Goal: Task Accomplishment & Management: Complete application form

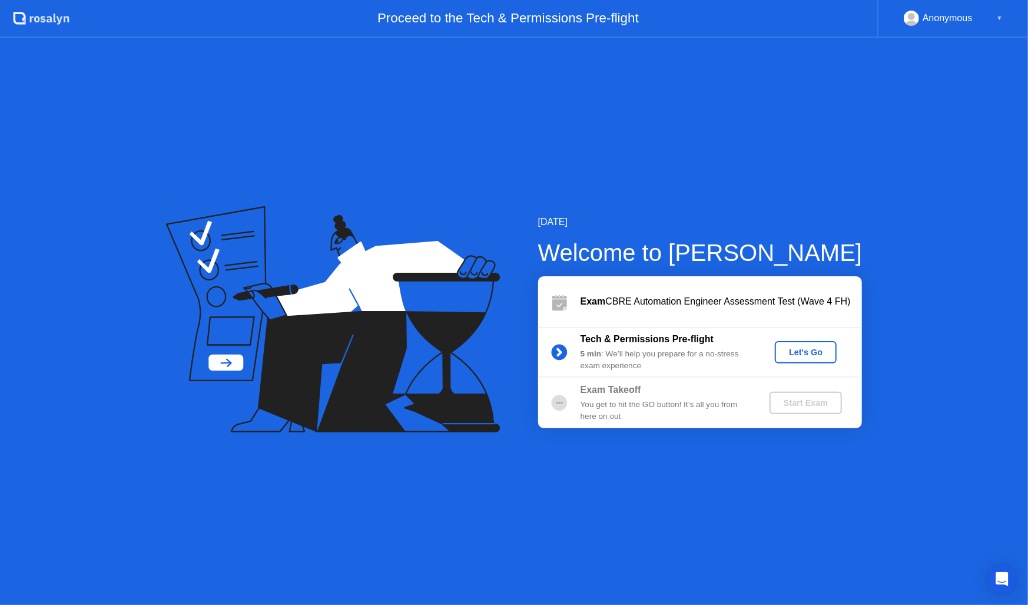
click at [795, 353] on div "Let's Go" at bounding box center [806, 351] width 52 height 9
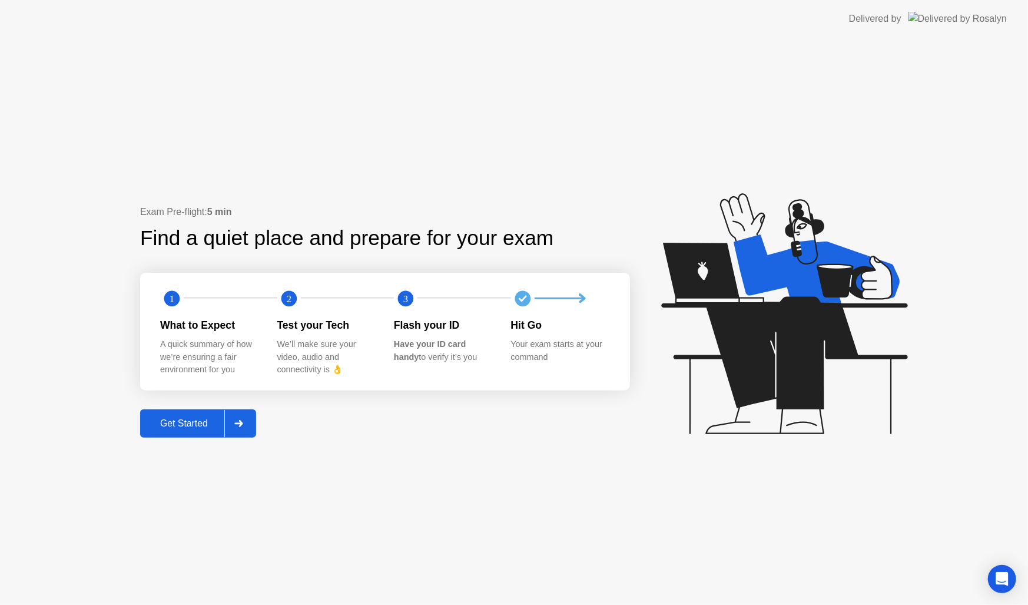
click at [173, 301] on text "1" at bounding box center [172, 298] width 5 height 11
click at [235, 427] on div at bounding box center [238, 423] width 28 height 27
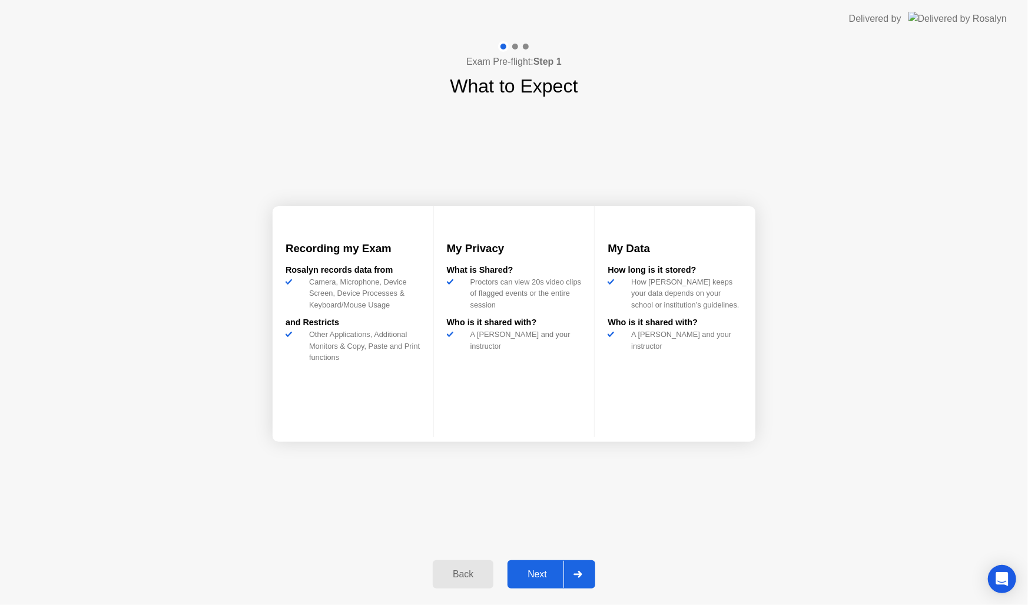
click at [588, 569] on div at bounding box center [577, 573] width 28 height 27
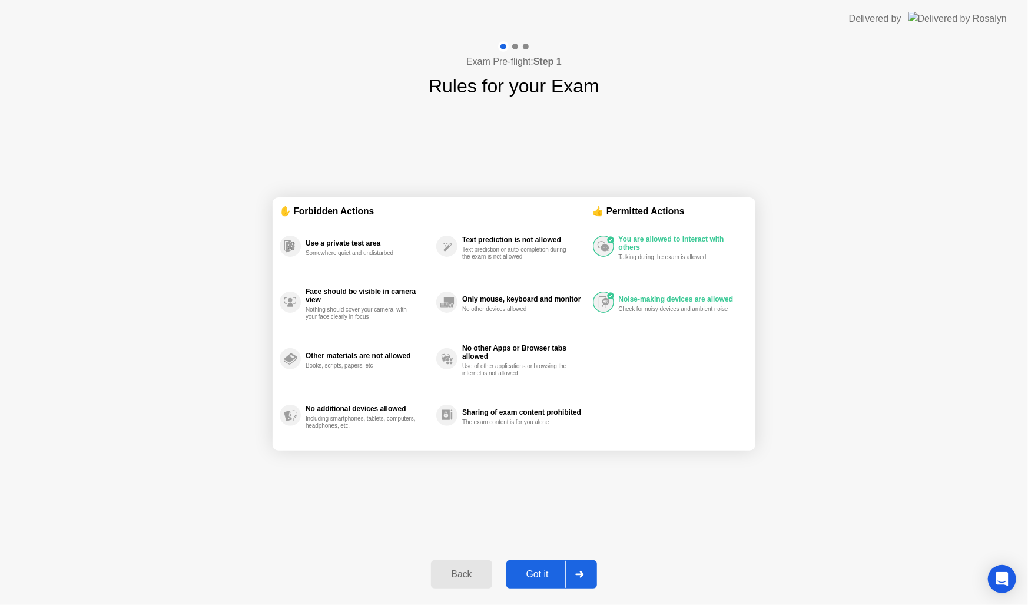
click at [577, 569] on div at bounding box center [579, 573] width 28 height 27
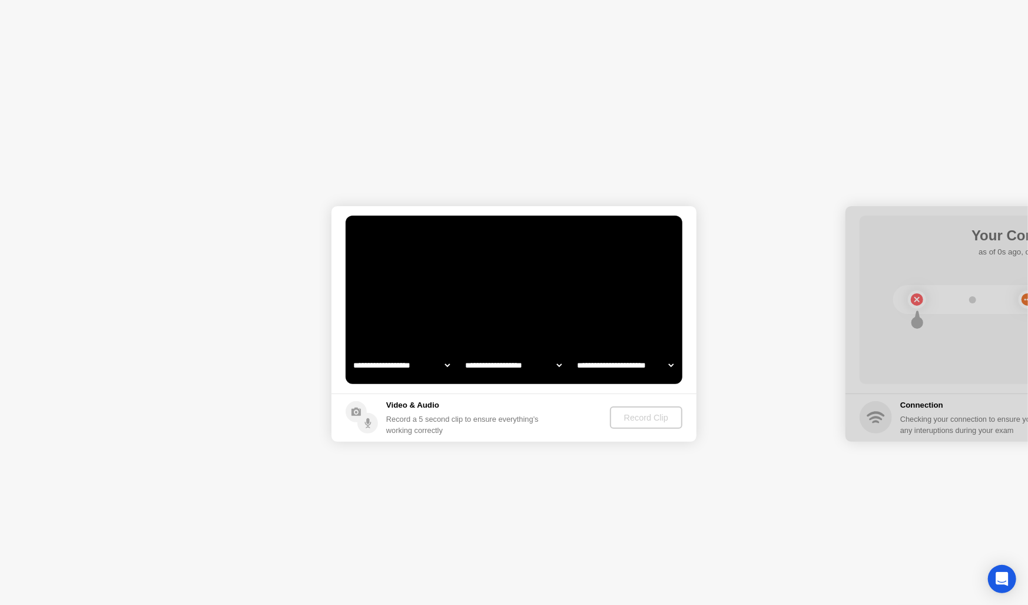
select select "**********"
select select "*******"
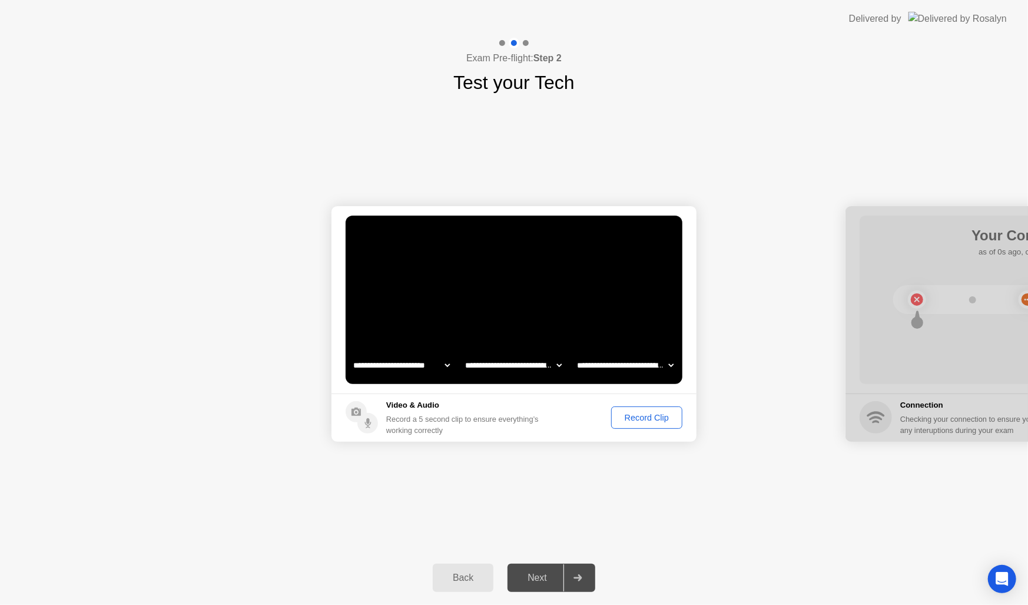
click at [660, 419] on div "Record Clip" at bounding box center [646, 417] width 63 height 9
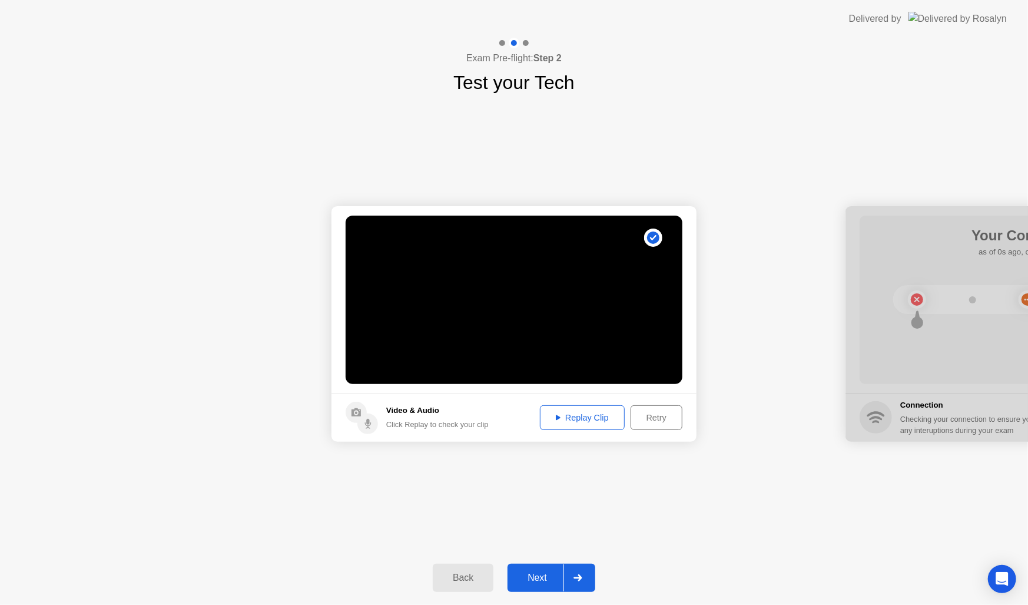
click at [577, 419] on div "Replay Clip" at bounding box center [582, 417] width 77 height 9
click at [576, 575] on icon at bounding box center [577, 577] width 9 height 7
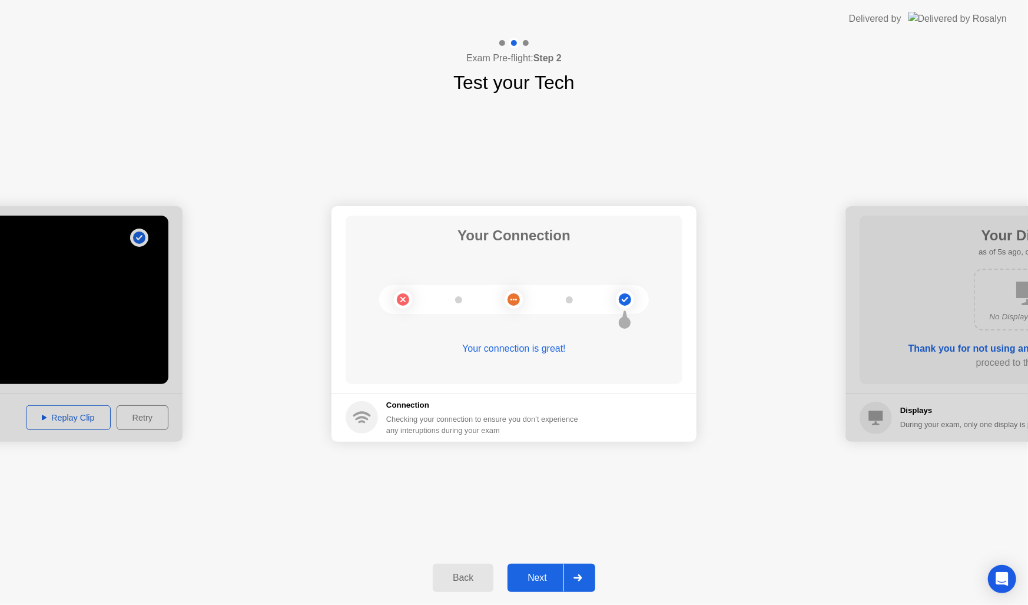
click at [571, 576] on div at bounding box center [577, 577] width 28 height 27
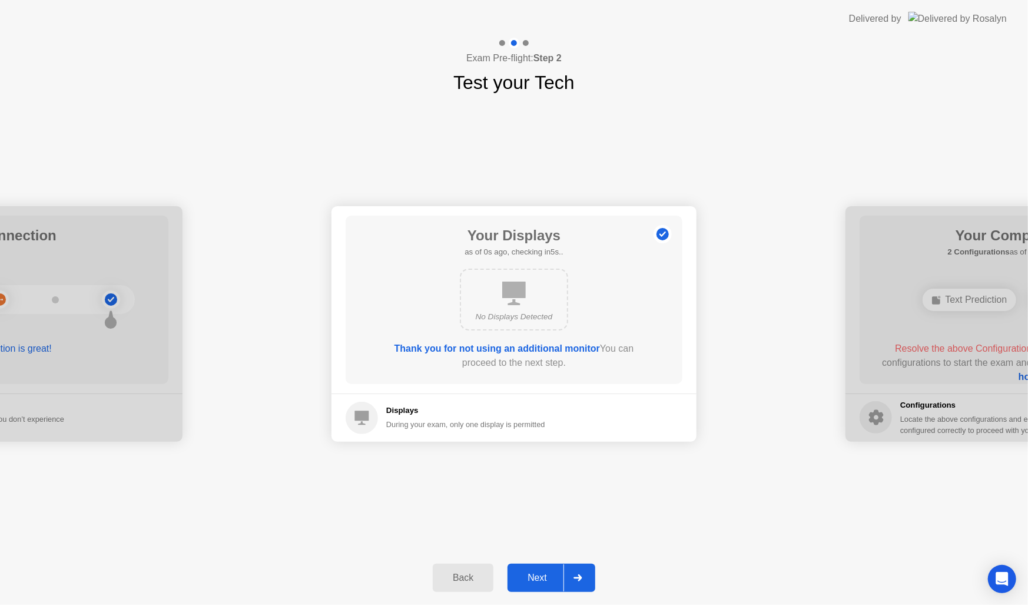
click at [577, 573] on div at bounding box center [577, 577] width 28 height 27
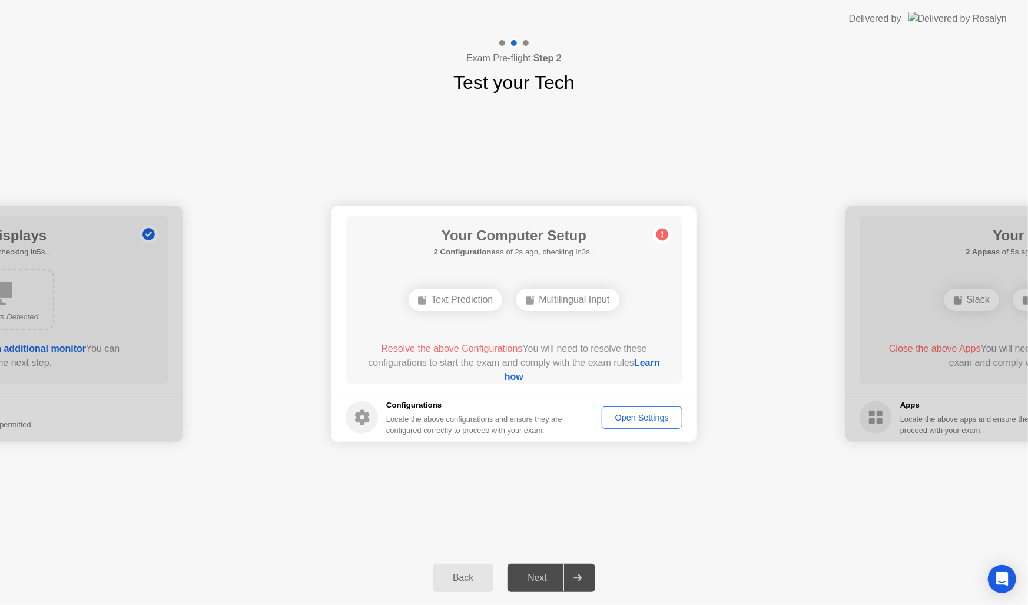
click at [638, 418] on div "Open Settings" at bounding box center [642, 417] width 72 height 9
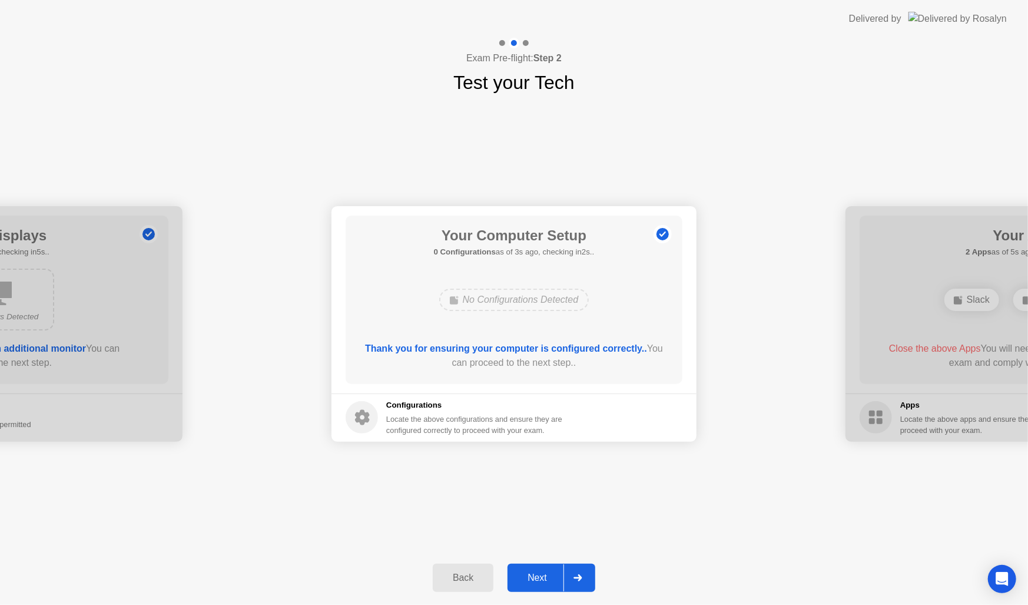
click at [578, 578] on icon at bounding box center [577, 577] width 9 height 7
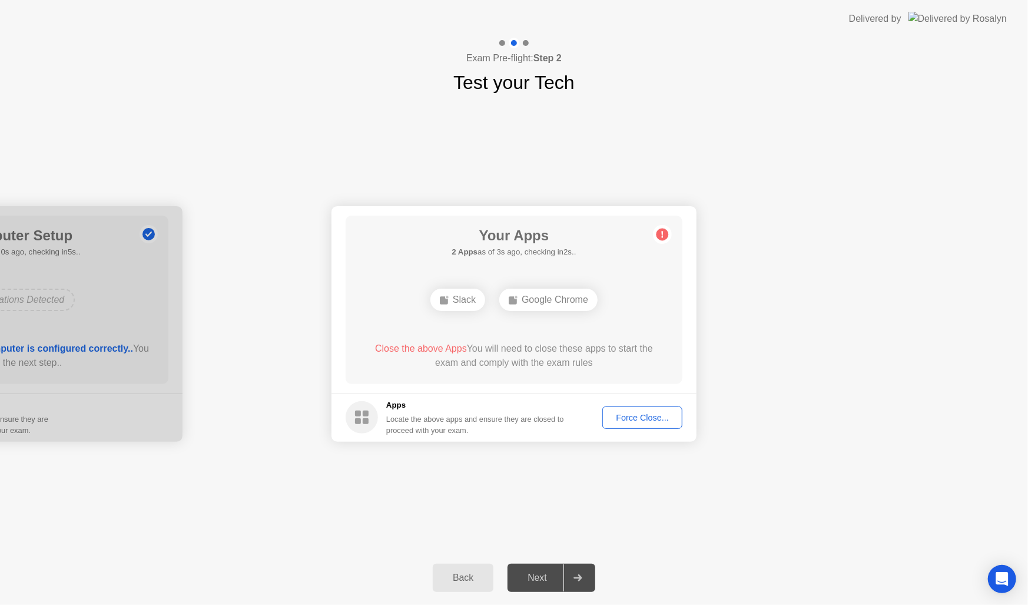
click at [640, 416] on div "Force Close..." at bounding box center [642, 417] width 72 height 9
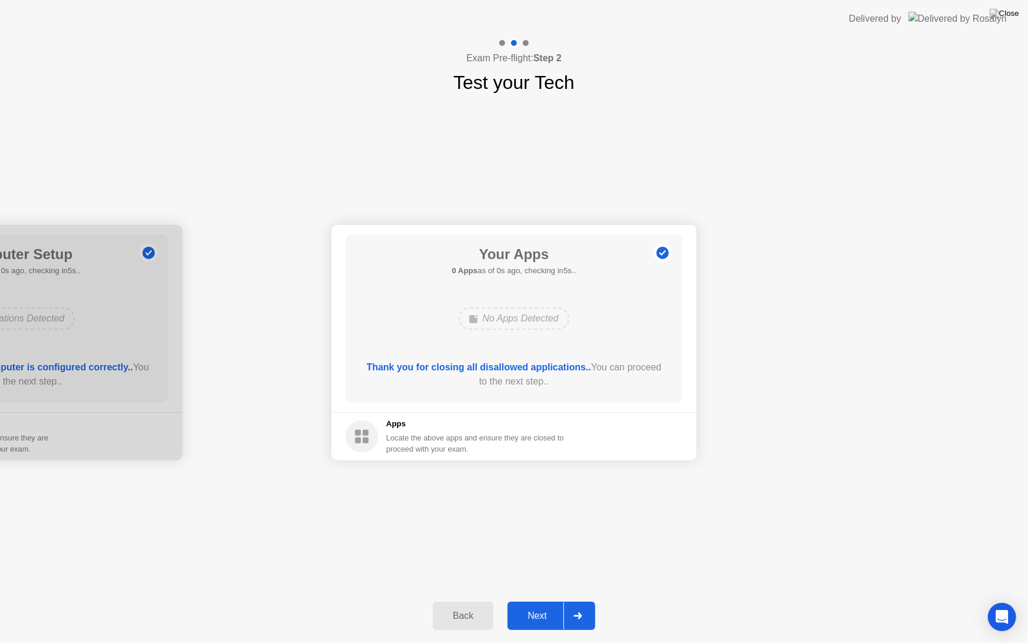
click at [647, 426] on footer "Apps Locate the above apps and ensure they are closed to proceed with your exam." at bounding box center [513, 436] width 365 height 48
click at [579, 604] on icon at bounding box center [577, 615] width 8 height 7
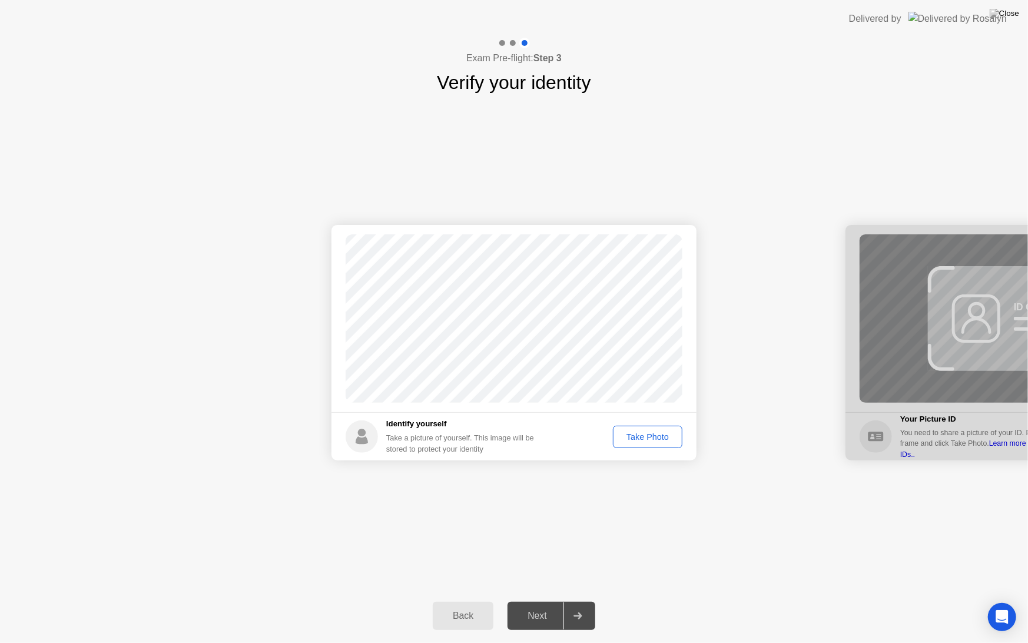
click at [654, 437] on div "Take Photo" at bounding box center [647, 436] width 61 height 9
click at [656, 437] on div "Retake" at bounding box center [655, 436] width 46 height 9
click at [656, 437] on div "Take Photo" at bounding box center [647, 436] width 61 height 9
click at [580, 604] on icon at bounding box center [577, 615] width 8 height 7
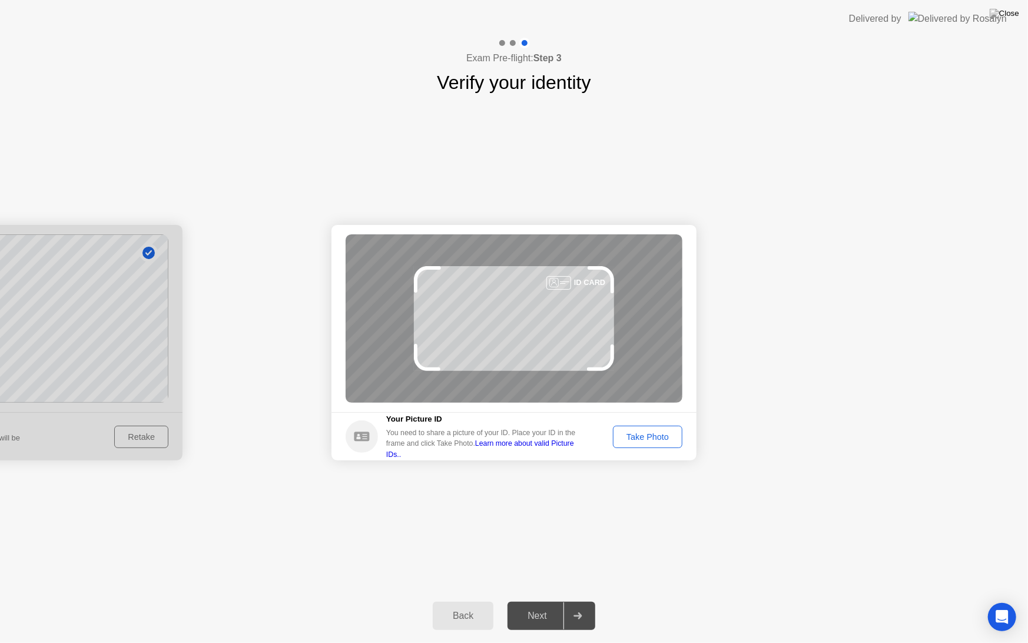
click at [568, 452] on link "Learn more about valid Picture IDs.." at bounding box center [480, 448] width 188 height 19
click at [648, 436] on div "Take Photo" at bounding box center [647, 436] width 61 height 9
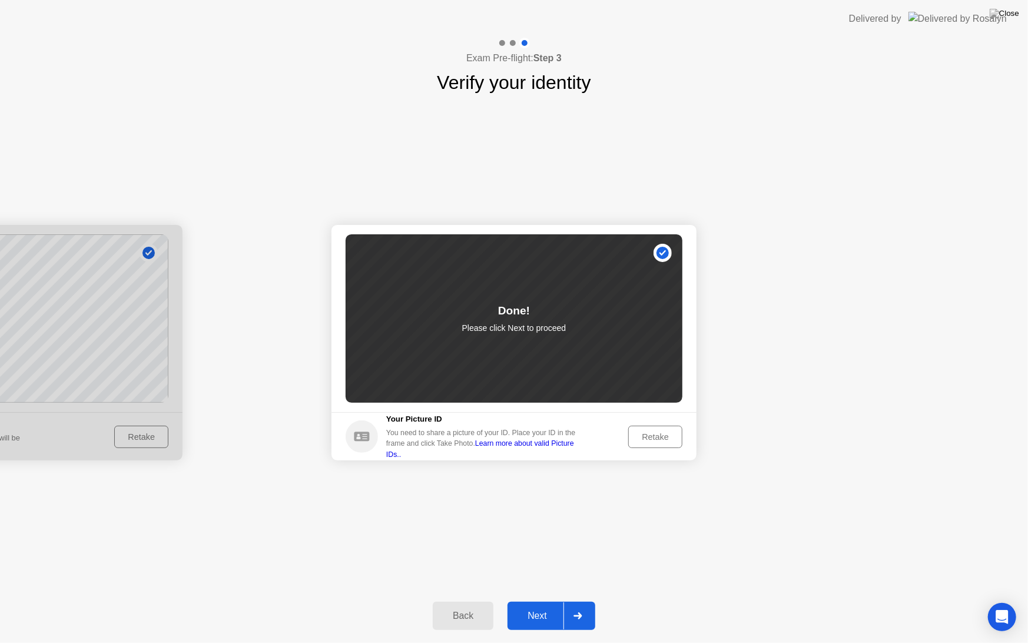
click at [575, 604] on div at bounding box center [577, 615] width 28 height 27
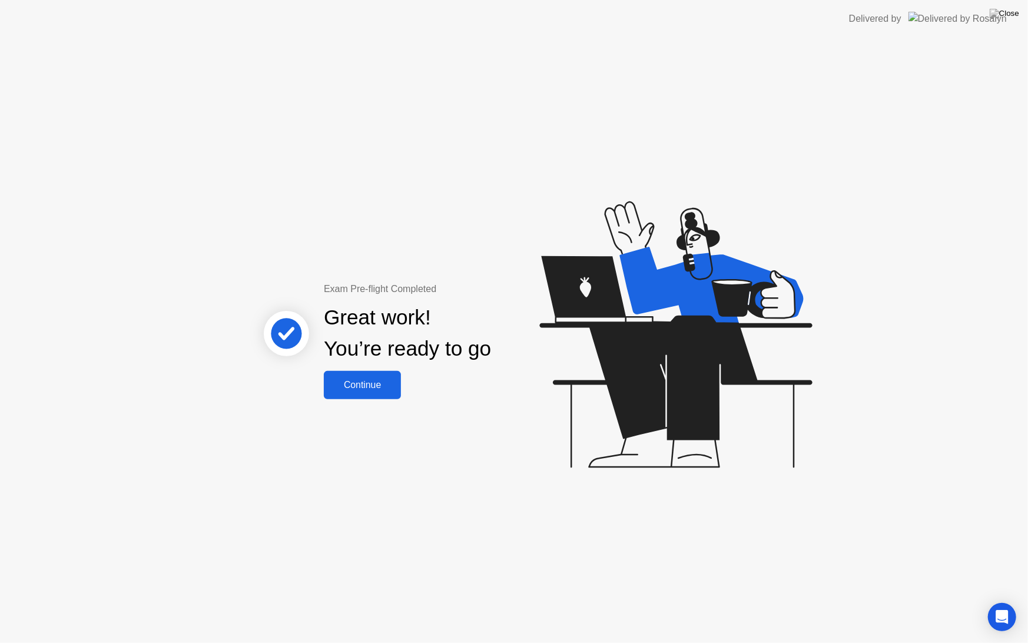
click at [376, 388] on div "Continue" at bounding box center [362, 385] width 70 height 11
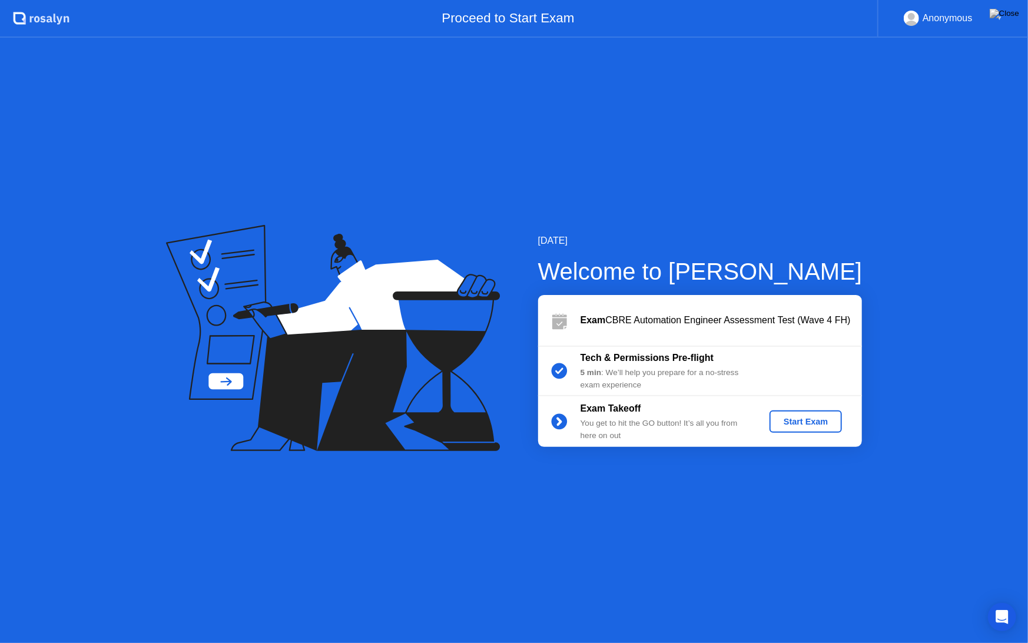
click at [790, 424] on div "Start Exam" at bounding box center [805, 421] width 63 height 9
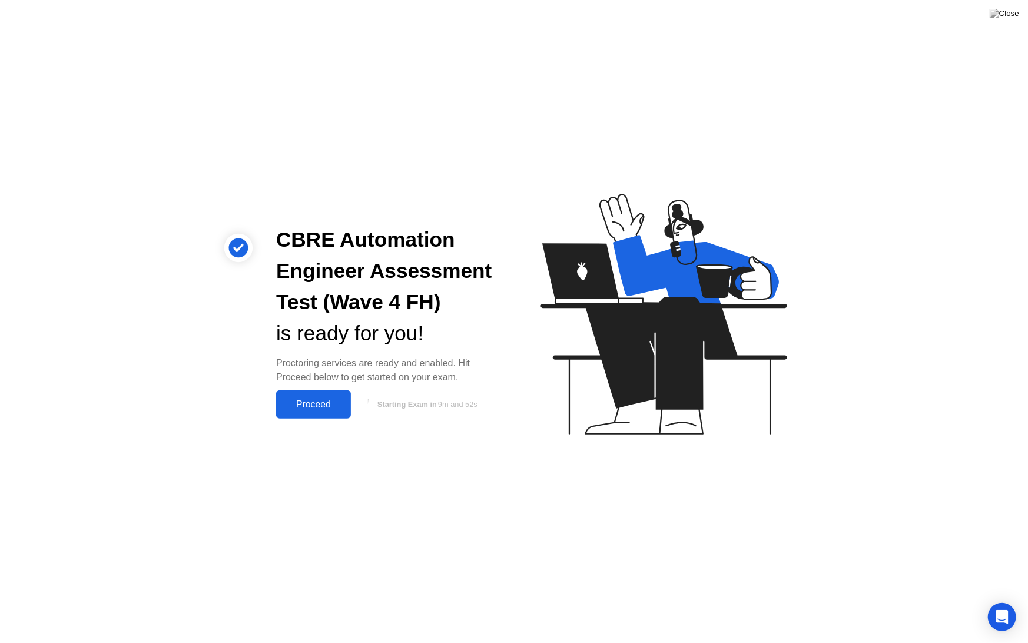
click at [330, 406] on div "Proceed" at bounding box center [314, 404] width 68 height 11
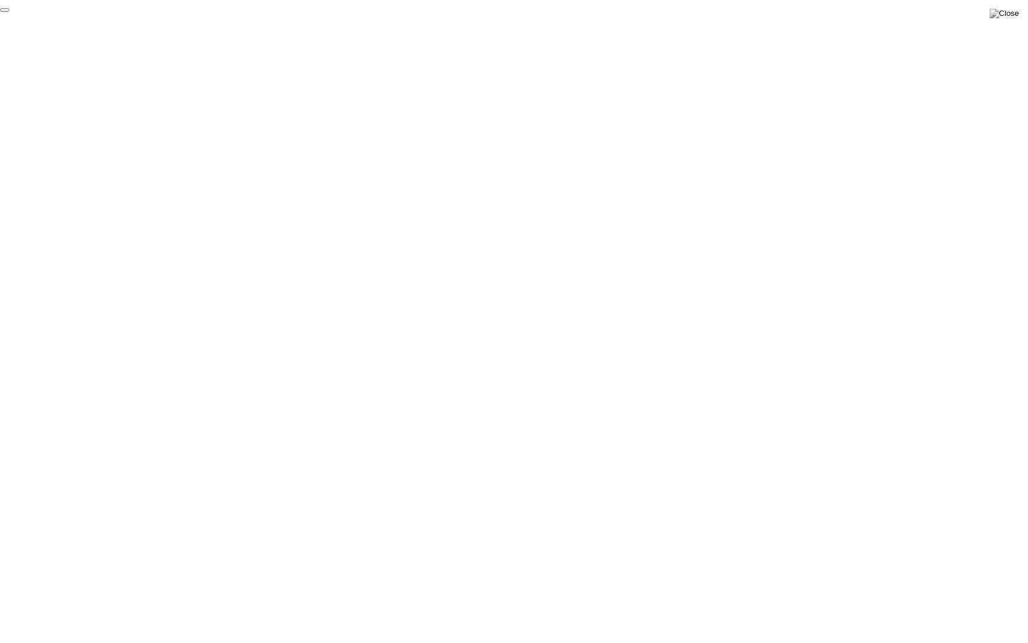
click div "End Proctoring Session"
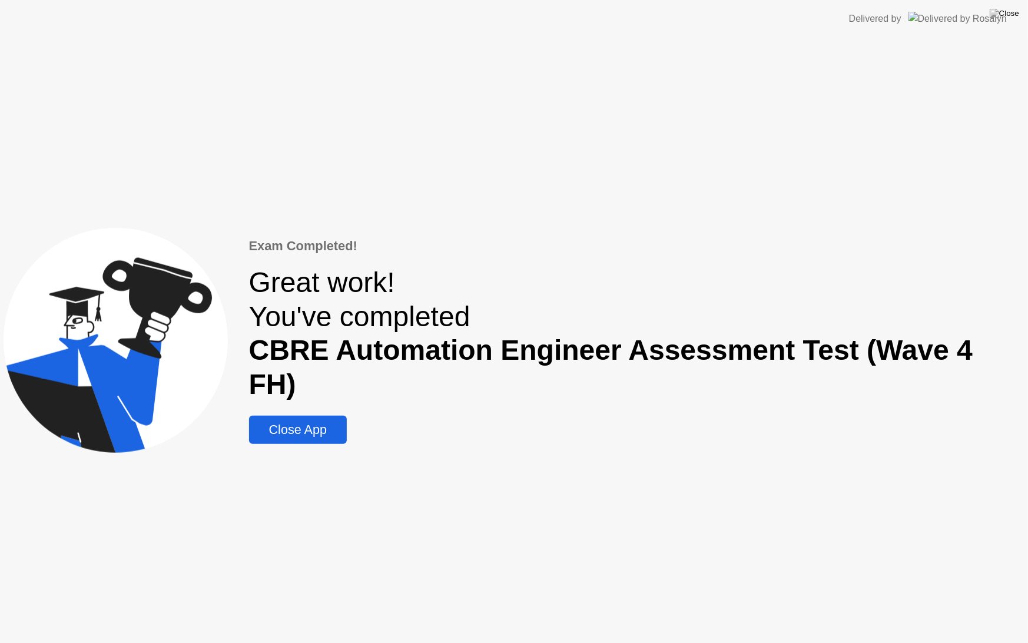
click at [333, 422] on div "Close App" at bounding box center [298, 429] width 91 height 15
